Goal: Download file/media

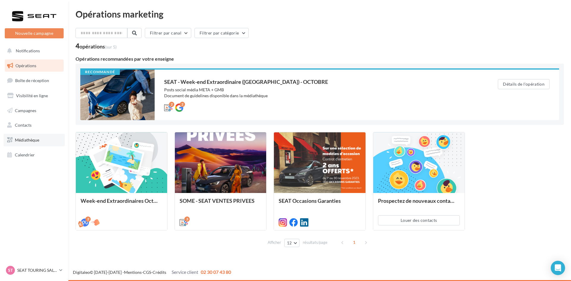
click at [37, 142] on link "Médiathèque" at bounding box center [34, 140] width 61 height 12
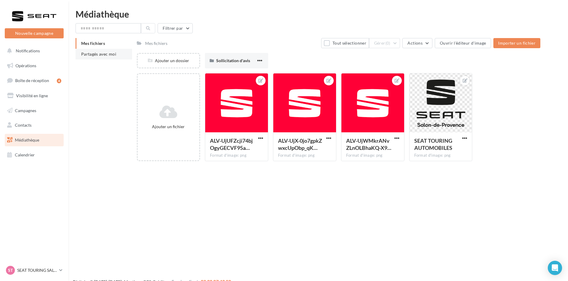
click at [103, 54] on span "Partagés avec moi" at bounding box center [98, 53] width 35 height 5
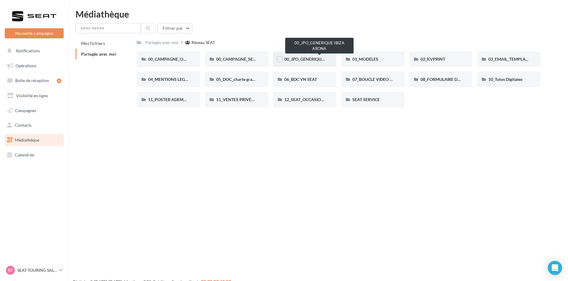
click at [305, 62] on span "00_JPO_GENERIQUE IBIZA ARONA" at bounding box center [317, 58] width 67 height 5
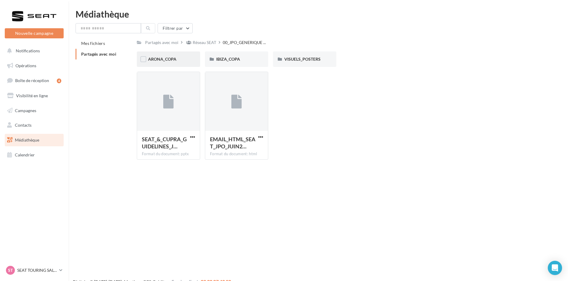
click at [182, 57] on div "ARONA_COPA" at bounding box center [168, 59] width 41 height 6
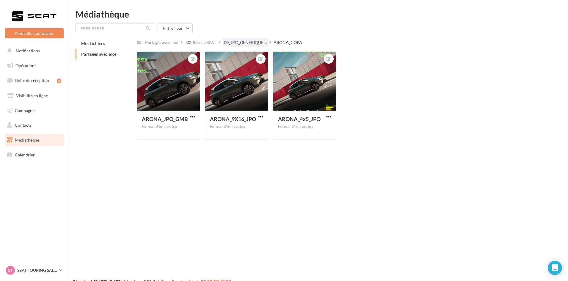
click at [239, 40] on span "00_JPO_GENERIQUE ..." at bounding box center [245, 43] width 43 height 6
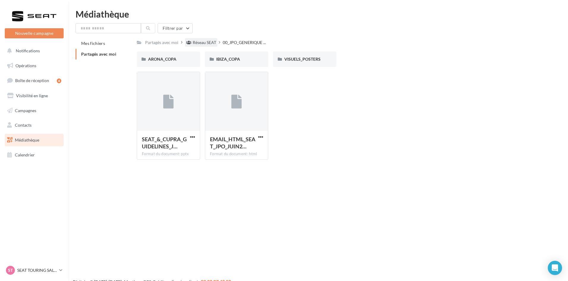
click at [210, 43] on div "Réseau SEAT" at bounding box center [204, 43] width 23 height 6
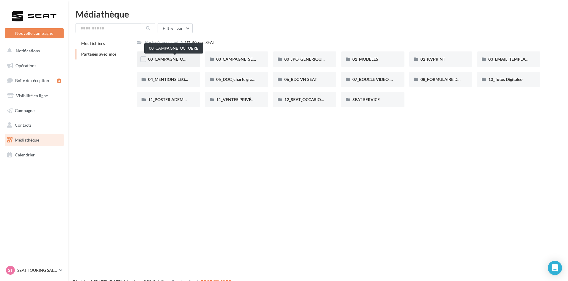
click at [185, 58] on span "00_CAMPAGNE_OCTOBRE" at bounding box center [173, 58] width 51 height 5
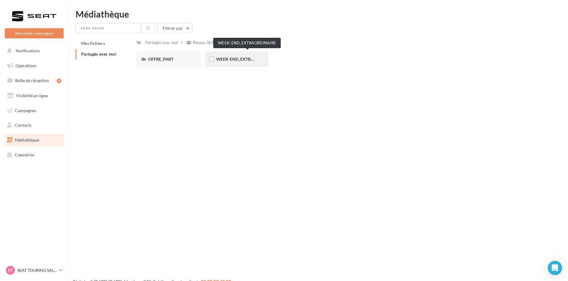
click at [224, 58] on span "WEEK-END_EXTRAORDINAIRE" at bounding box center [246, 58] width 60 height 5
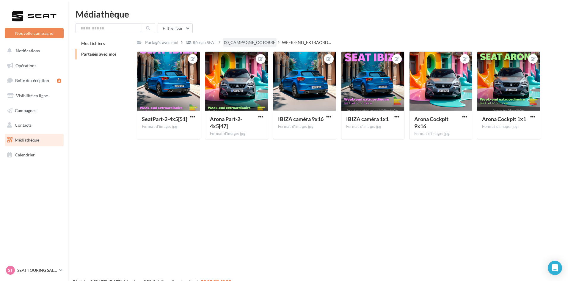
click at [271, 43] on div "00_CAMPAGNE_OCTOBRE" at bounding box center [249, 43] width 51 height 6
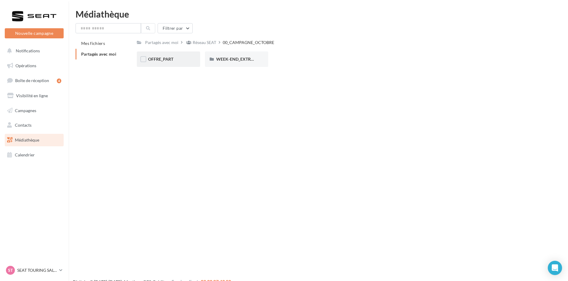
click at [169, 62] on div "OFFRE_PART" at bounding box center [168, 58] width 63 height 15
click at [169, 62] on div "ARONA" at bounding box center [168, 58] width 63 height 15
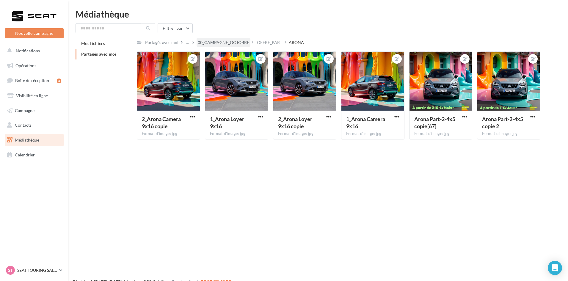
click at [227, 40] on div "00_CAMPAGNE_OCTOBRE" at bounding box center [223, 43] width 51 height 6
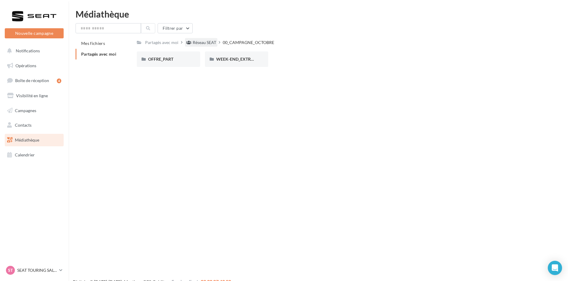
click at [207, 42] on div "Réseau SEAT" at bounding box center [204, 43] width 23 height 6
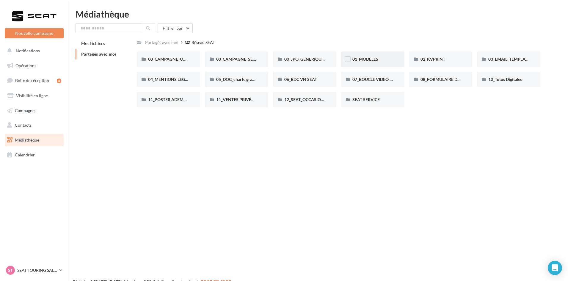
click at [372, 63] on div "01_MODELES" at bounding box center [372, 58] width 63 height 15
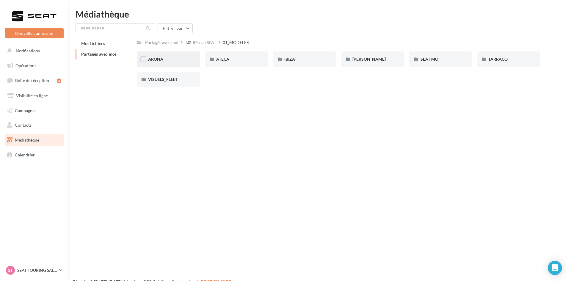
click at [174, 63] on div "ARONA" at bounding box center [168, 58] width 63 height 15
click at [174, 61] on div "01-IMAGES" at bounding box center [168, 59] width 41 height 6
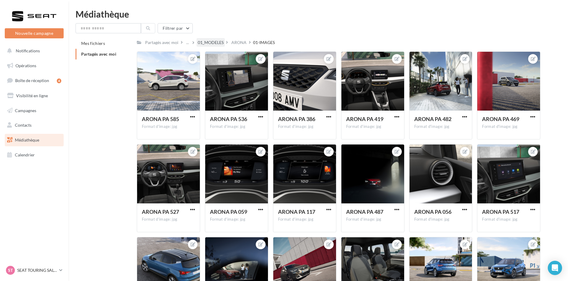
click at [219, 41] on div "01_MODELES" at bounding box center [211, 43] width 26 height 6
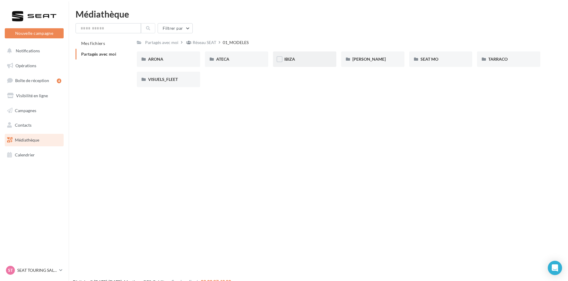
click at [307, 59] on div "IBIZA" at bounding box center [304, 59] width 41 height 6
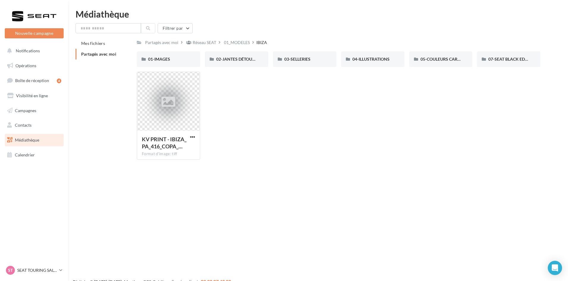
click at [169, 51] on div "Partagés avec moi Réseau SEAT 01_MODELES IBIZA Rs Partagé par Réseau SEAT 01-IM…" at bounding box center [338, 101] width 403 height 126
click at [169, 59] on span "01-IMAGES" at bounding box center [159, 58] width 22 height 5
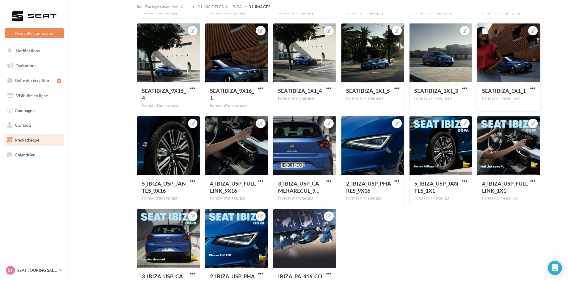
scroll to position [3043, 0]
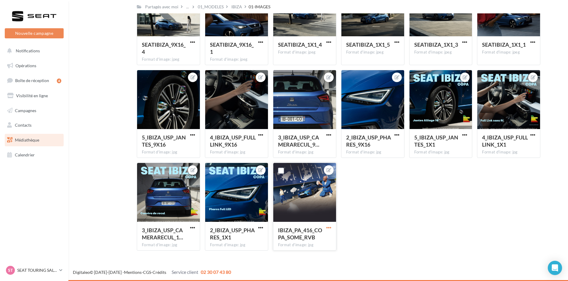
click at [328, 227] on span "button" at bounding box center [328, 227] width 5 height 5
click at [296, 251] on button "Télécharger" at bounding box center [301, 254] width 63 height 15
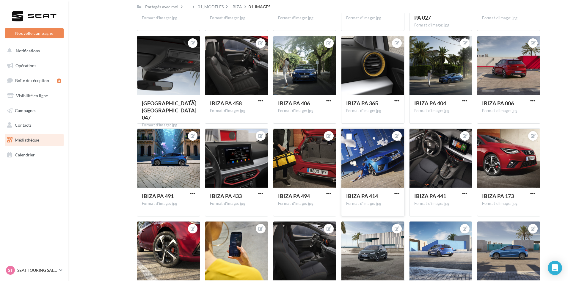
scroll to position [1675, 0]
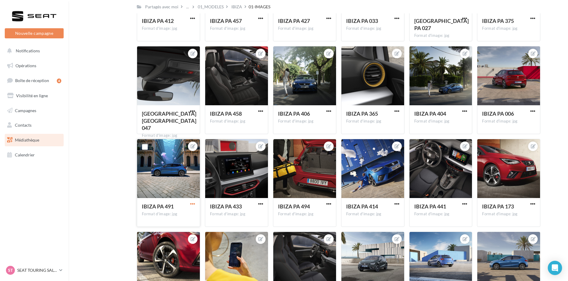
click at [192, 203] on span "button" at bounding box center [192, 203] width 5 height 5
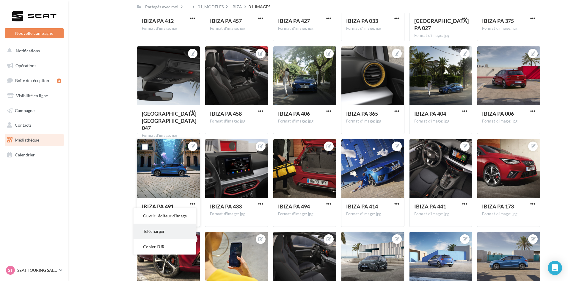
click at [169, 231] on button "Télécharger" at bounding box center [165, 231] width 63 height 15
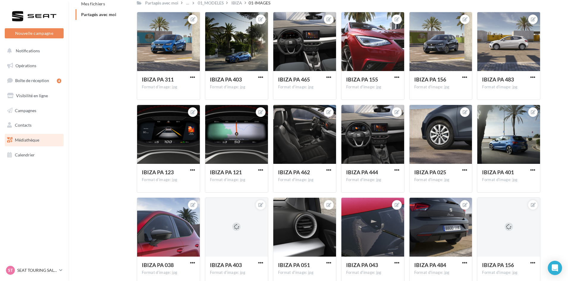
scroll to position [0, 0]
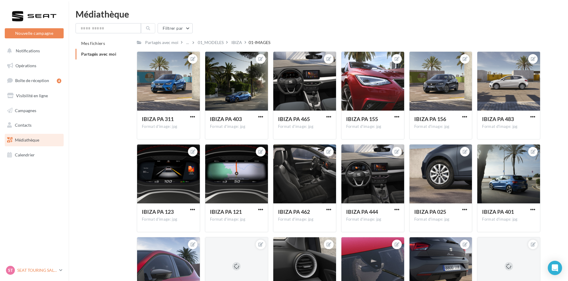
click at [33, 269] on p "SEAT TOURING SALON" at bounding box center [37, 270] width 40 height 6
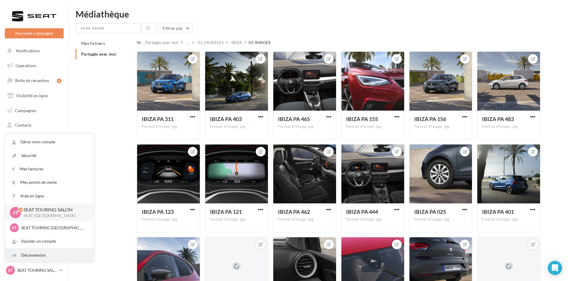
click at [32, 257] on div "Déconnexion" at bounding box center [49, 255] width 89 height 13
